Goal: Share content: Share content

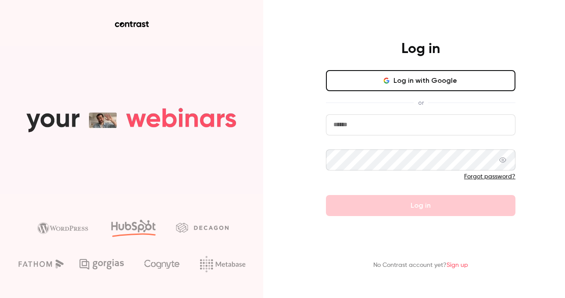
click at [387, 74] on button "Log in with Google" at bounding box center [421, 80] width 190 height 21
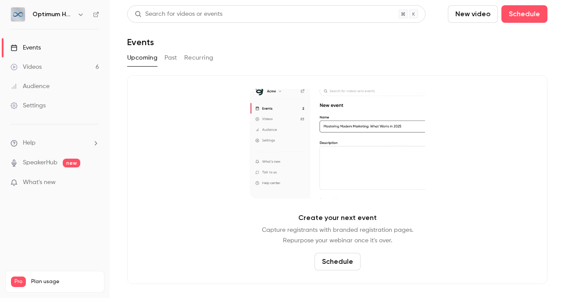
click at [79, 10] on button "button" at bounding box center [80, 14] width 11 height 11
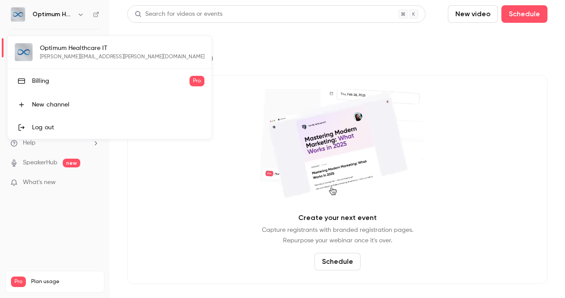
click at [177, 237] on div at bounding box center [282, 149] width 565 height 298
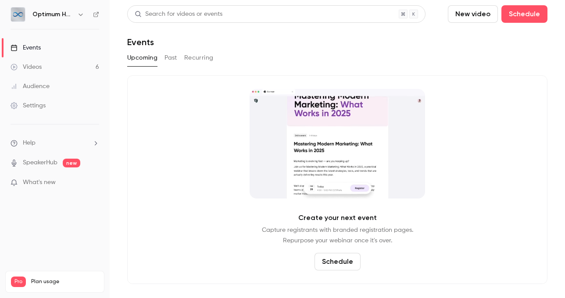
click at [73, 12] on h6 "Optimum Healthcare IT" at bounding box center [52, 14] width 41 height 9
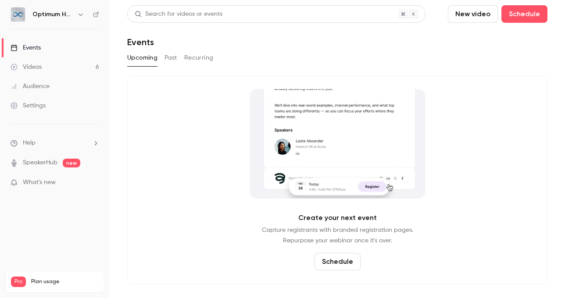
click at [74, 14] on div "Optimum Healthcare IT" at bounding box center [59, 14] width 54 height 11
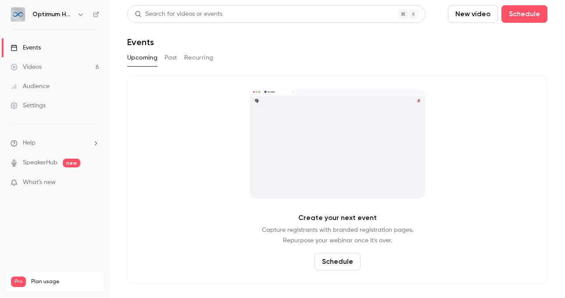
click at [77, 15] on icon "button" at bounding box center [80, 14] width 7 height 7
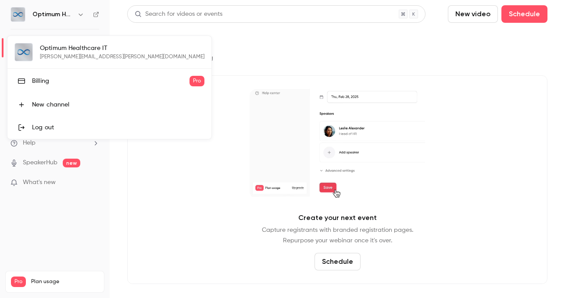
click at [61, 99] on li "New channel" at bounding box center [109, 104] width 204 height 23
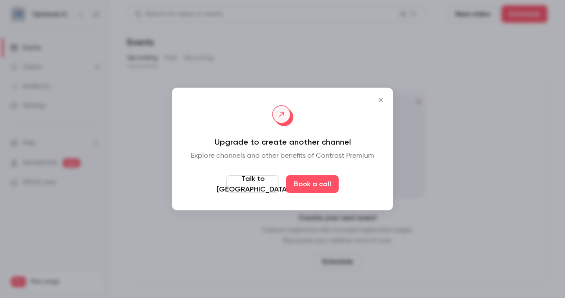
click at [383, 96] on button "Close" at bounding box center [381, 100] width 18 height 18
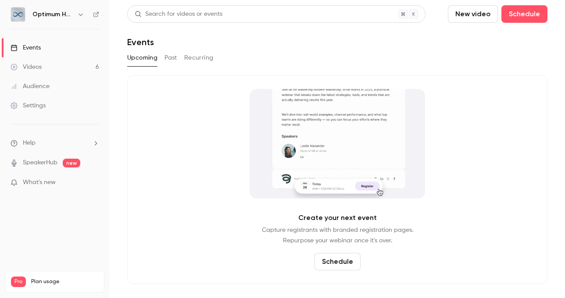
click at [60, 71] on link "Videos 6" at bounding box center [55, 66] width 110 height 19
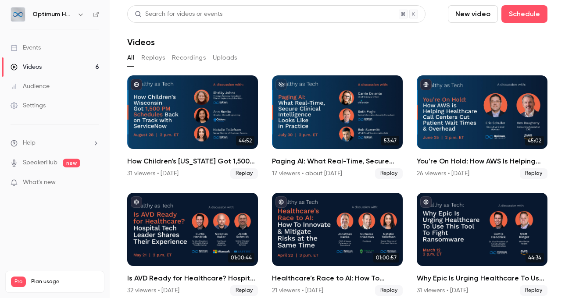
click at [62, 90] on link "Audience" at bounding box center [55, 86] width 110 height 19
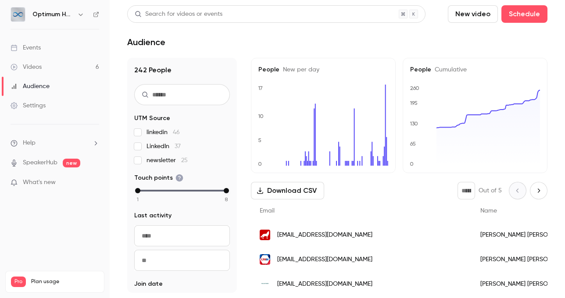
click at [60, 104] on link "Settings" at bounding box center [55, 105] width 110 height 19
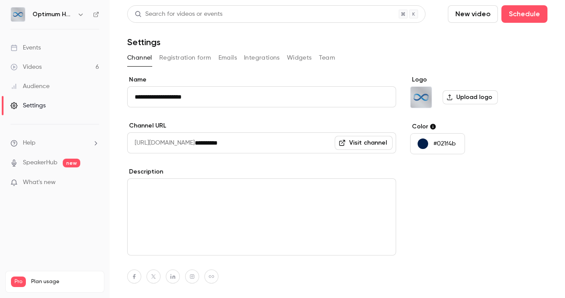
click at [321, 53] on button "Team" at bounding box center [327, 58] width 17 height 14
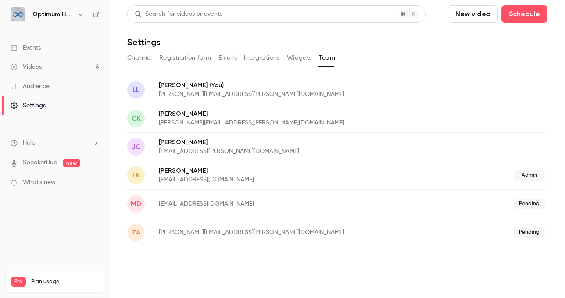
click at [55, 52] on link "Events" at bounding box center [55, 47] width 110 height 19
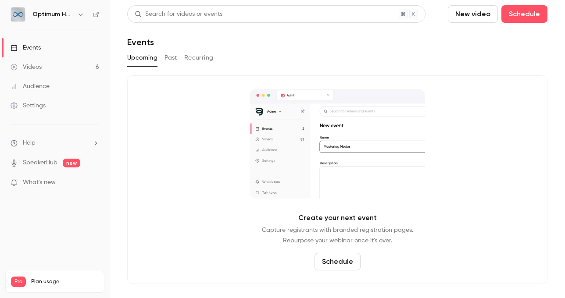
click at [60, 13] on h6 "Optimum Healthcare IT" at bounding box center [52, 14] width 41 height 9
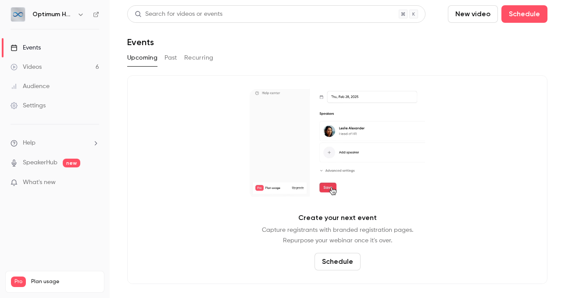
click at [92, 15] on div "Optimum Healthcare IT" at bounding box center [55, 14] width 89 height 15
click at [94, 14] on icon at bounding box center [96, 14] width 6 height 6
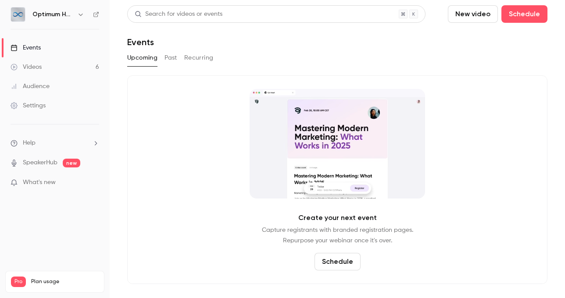
click at [171, 55] on button "Past" at bounding box center [171, 58] width 13 height 14
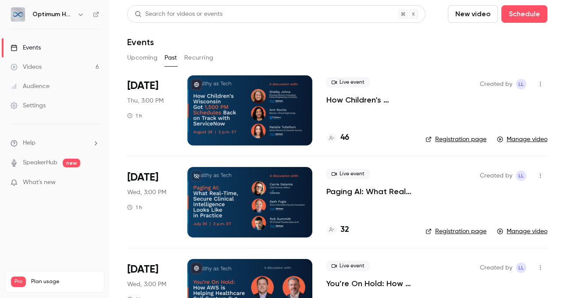
click at [155, 108] on div "[DATE] Thu, 3:00 PM 1 h" at bounding box center [150, 110] width 46 height 70
click at [217, 96] on div at bounding box center [249, 110] width 125 height 70
click at [50, 89] on link "Audience" at bounding box center [55, 86] width 110 height 19
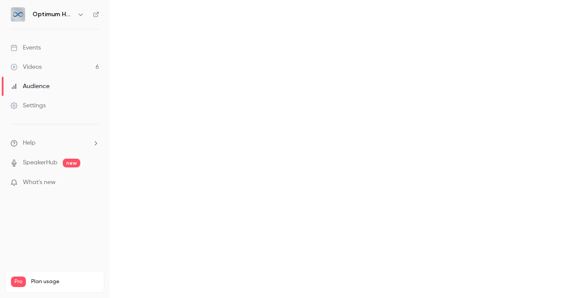
click at [44, 72] on link "Videos 6" at bounding box center [55, 66] width 110 height 19
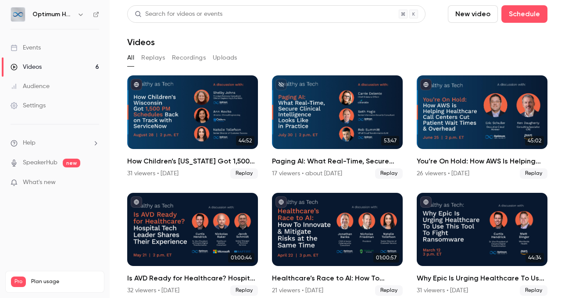
click at [188, 161] on h2 "How Children’s [US_STATE] Got 1,500 PM Schedules Back on Track With ServiceNow" at bounding box center [192, 161] width 131 height 11
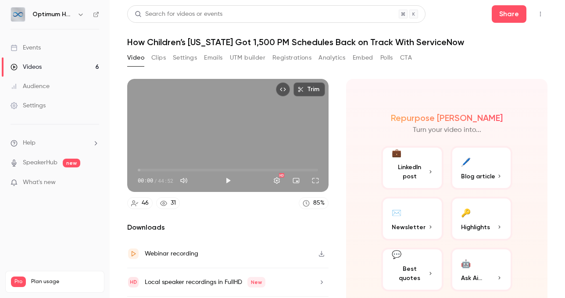
click at [540, 18] on button "Top Bar Actions" at bounding box center [540, 14] width 14 height 14
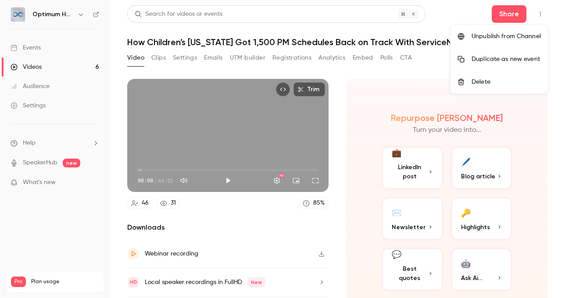
click at [510, 18] on div at bounding box center [282, 149] width 565 height 298
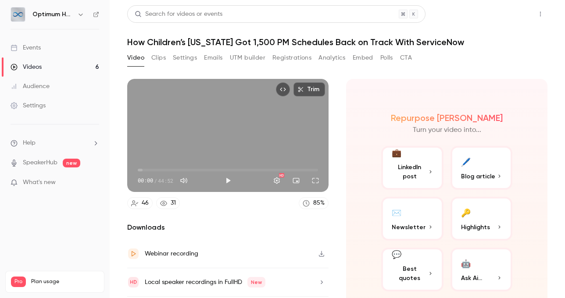
click at [504, 14] on button "Share" at bounding box center [509, 14] width 35 height 18
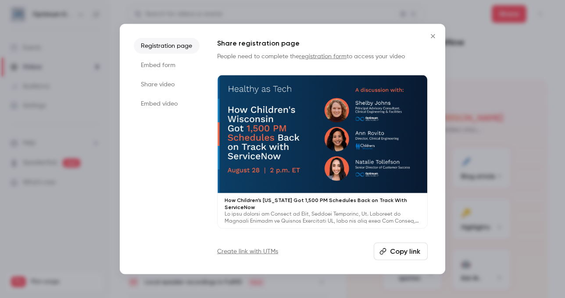
click at [410, 250] on button "Copy link" at bounding box center [401, 252] width 54 height 18
click at [437, 33] on icon "Close" at bounding box center [433, 36] width 11 height 7
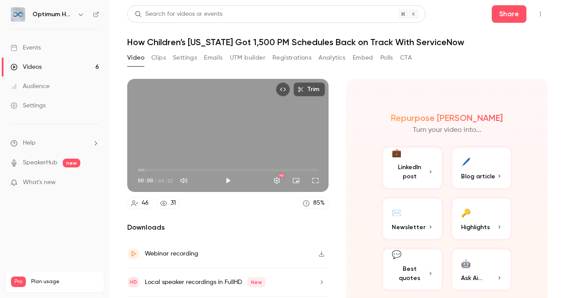
click at [296, 55] on button "Registrations" at bounding box center [291, 58] width 39 height 14
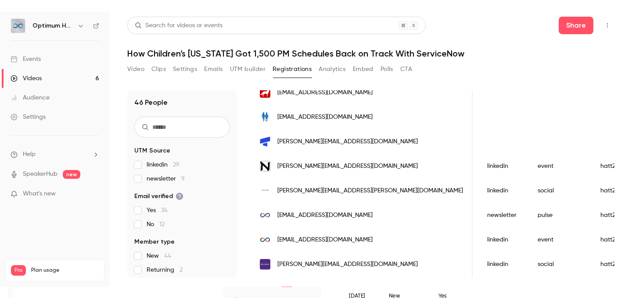
scroll to position [64, 0]
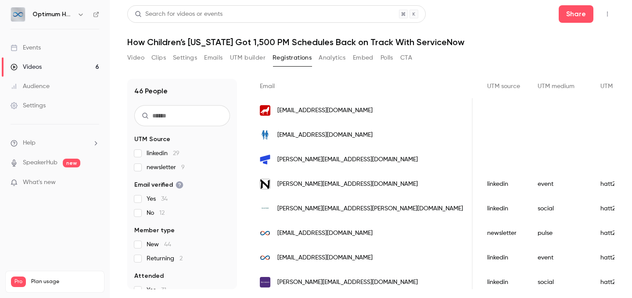
click at [243, 11] on div "Search for videos or events" at bounding box center [276, 14] width 298 height 18
